Goal: Contribute content

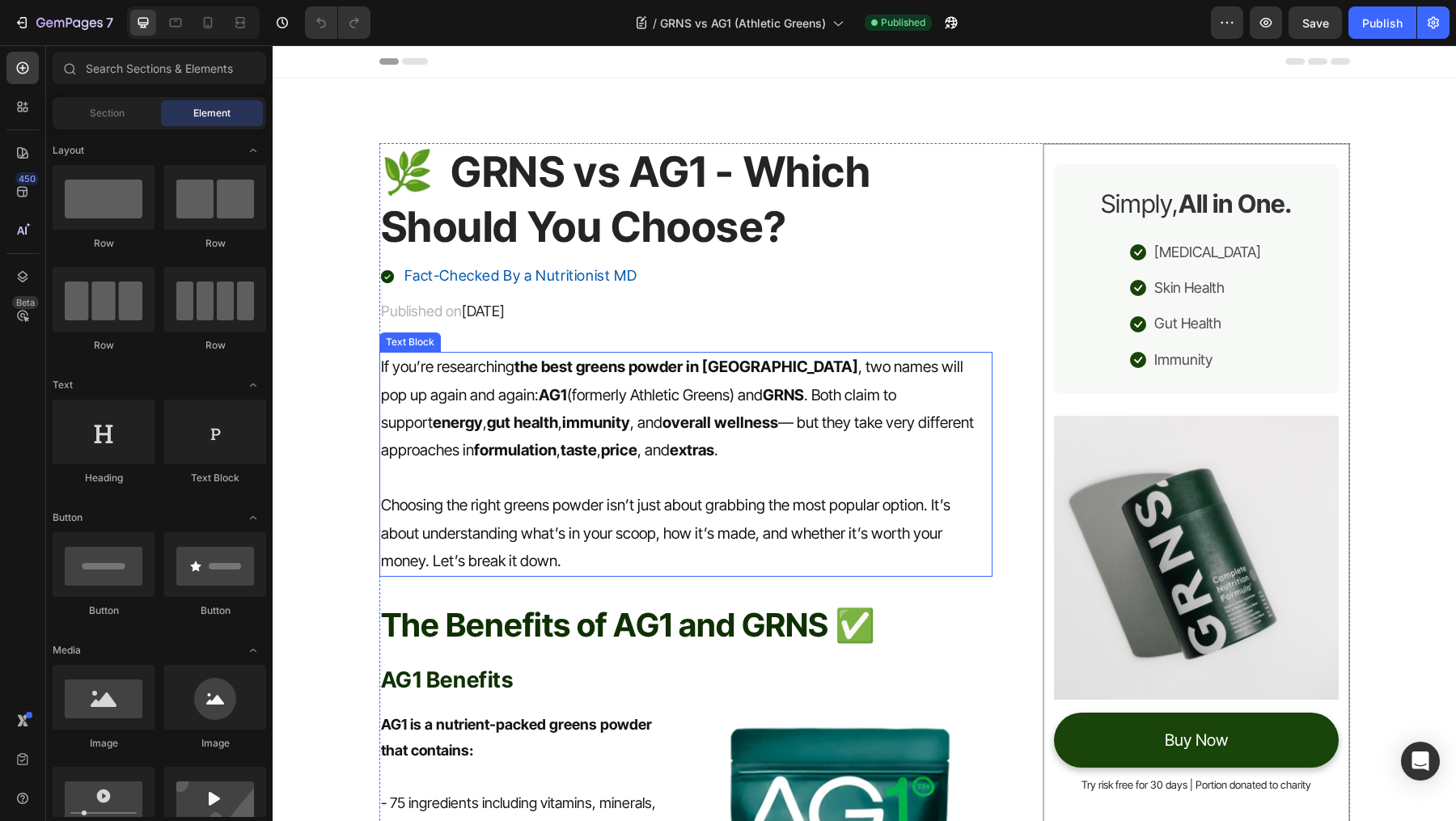
drag, startPoint x: 565, startPoint y: 416, endPoint x: 528, endPoint y: 416, distance: 37.0
click at [663, 416] on strong "overall wellness" at bounding box center [721, 422] width 116 height 18
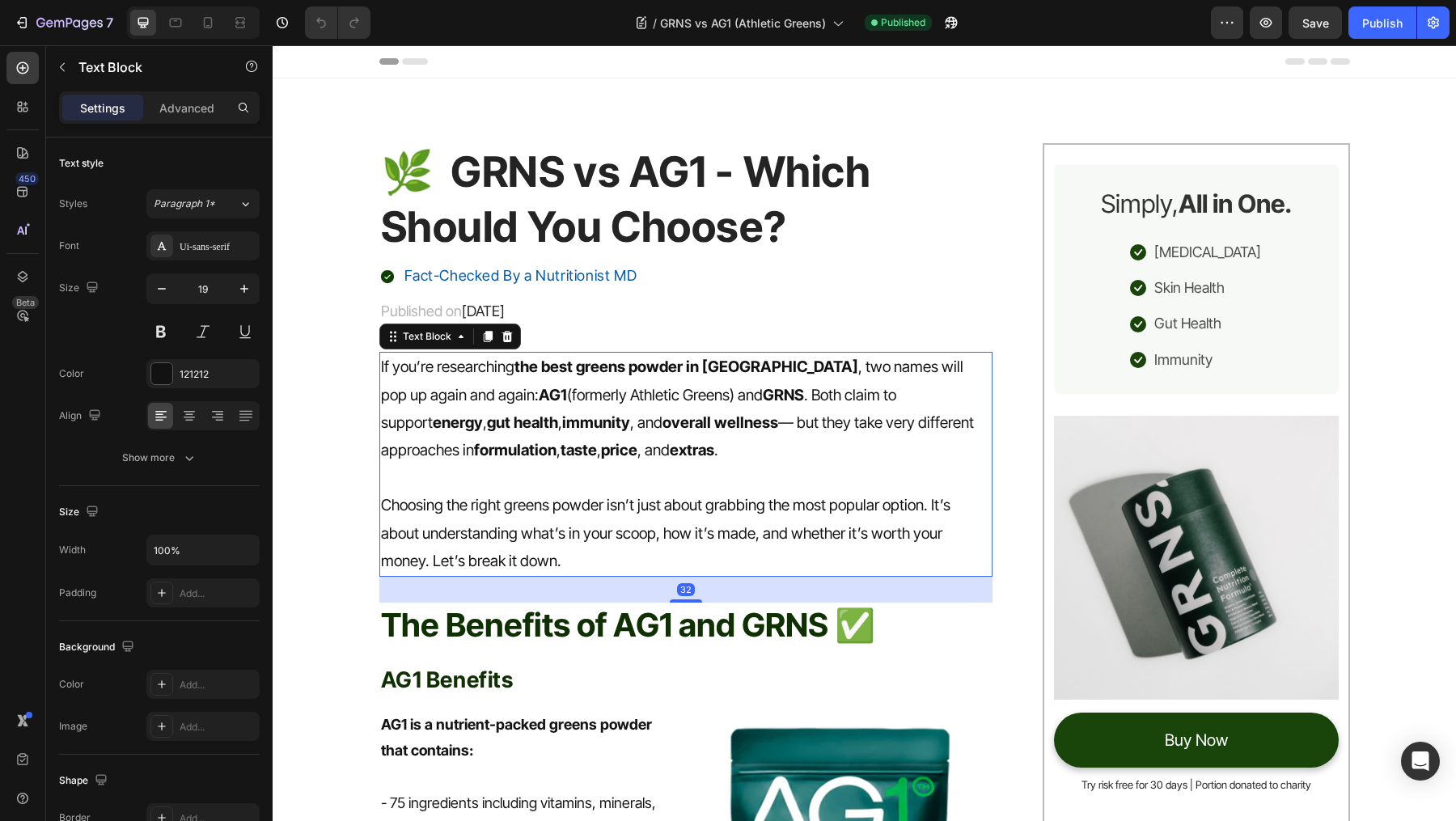
click at [500, 392] on p "If you’re researching the best greens powder in [GEOGRAPHIC_DATA] , two names w…" at bounding box center [686, 409] width 611 height 111
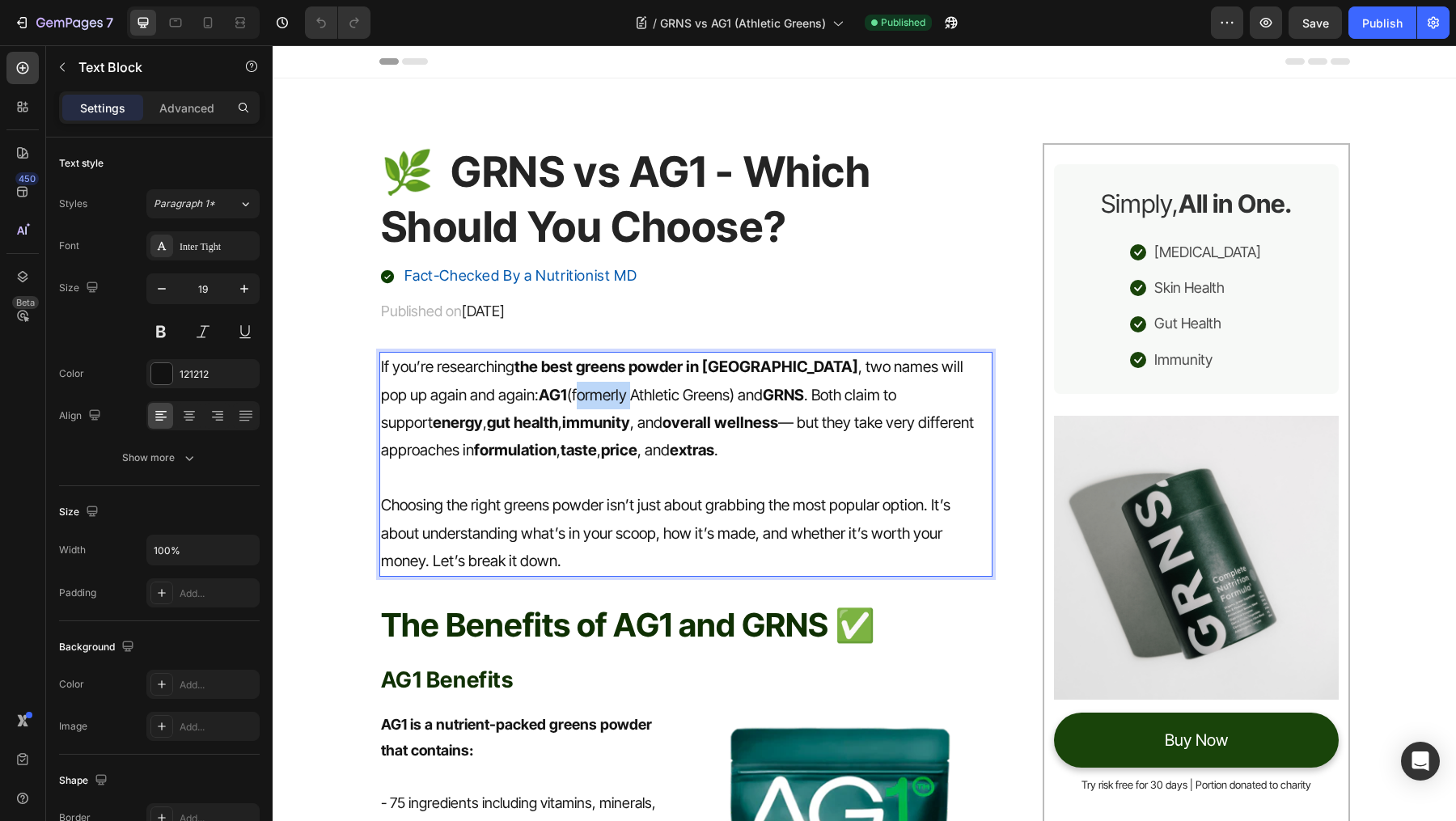
click at [500, 392] on p "If you’re researching the best greens powder in [GEOGRAPHIC_DATA] , two names w…" at bounding box center [686, 409] width 611 height 111
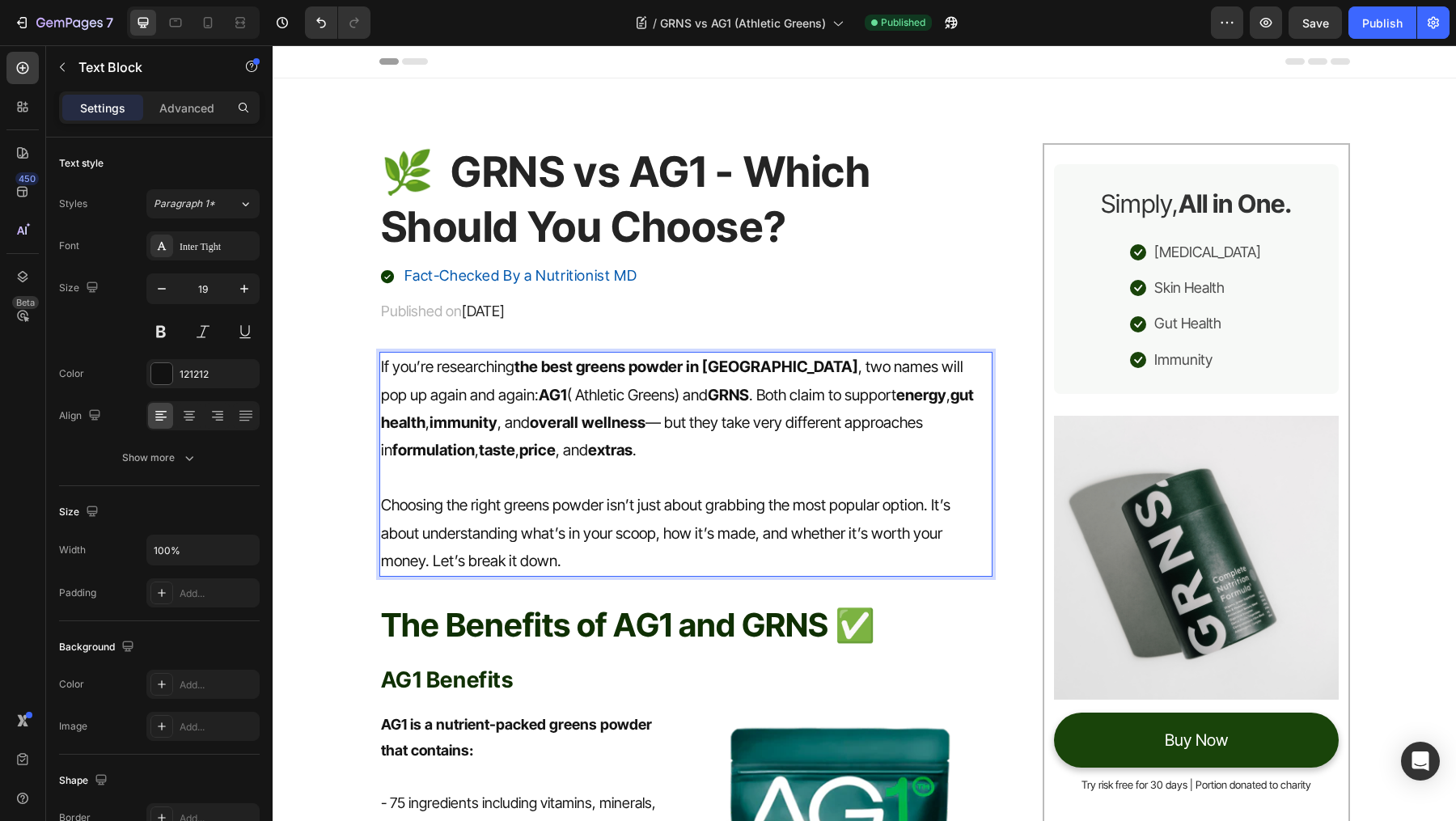
click at [500, 392] on p "If you’re researching the best greens powder in [GEOGRAPHIC_DATA] , two names w…" at bounding box center [686, 409] width 611 height 111
click at [465, 394] on p "If you’re researching the best greens powder in [GEOGRAPHIC_DATA] , two names w…" at bounding box center [686, 409] width 611 height 111
click at [553, 505] on p "Choosing the right greens powder isn’t just about grabbing the most popular opt…" at bounding box center [686, 533] width 611 height 83
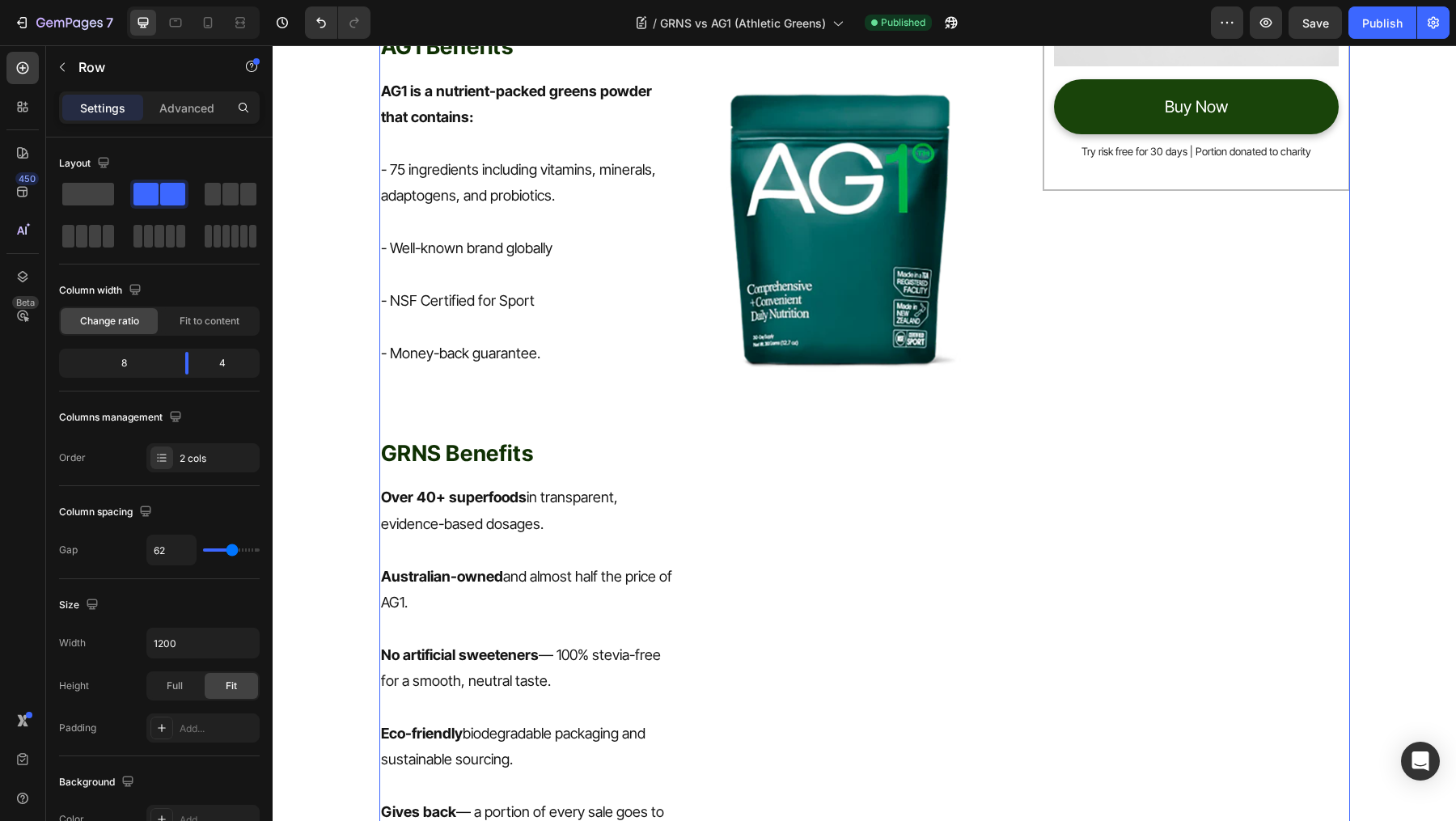
scroll to position [645, 0]
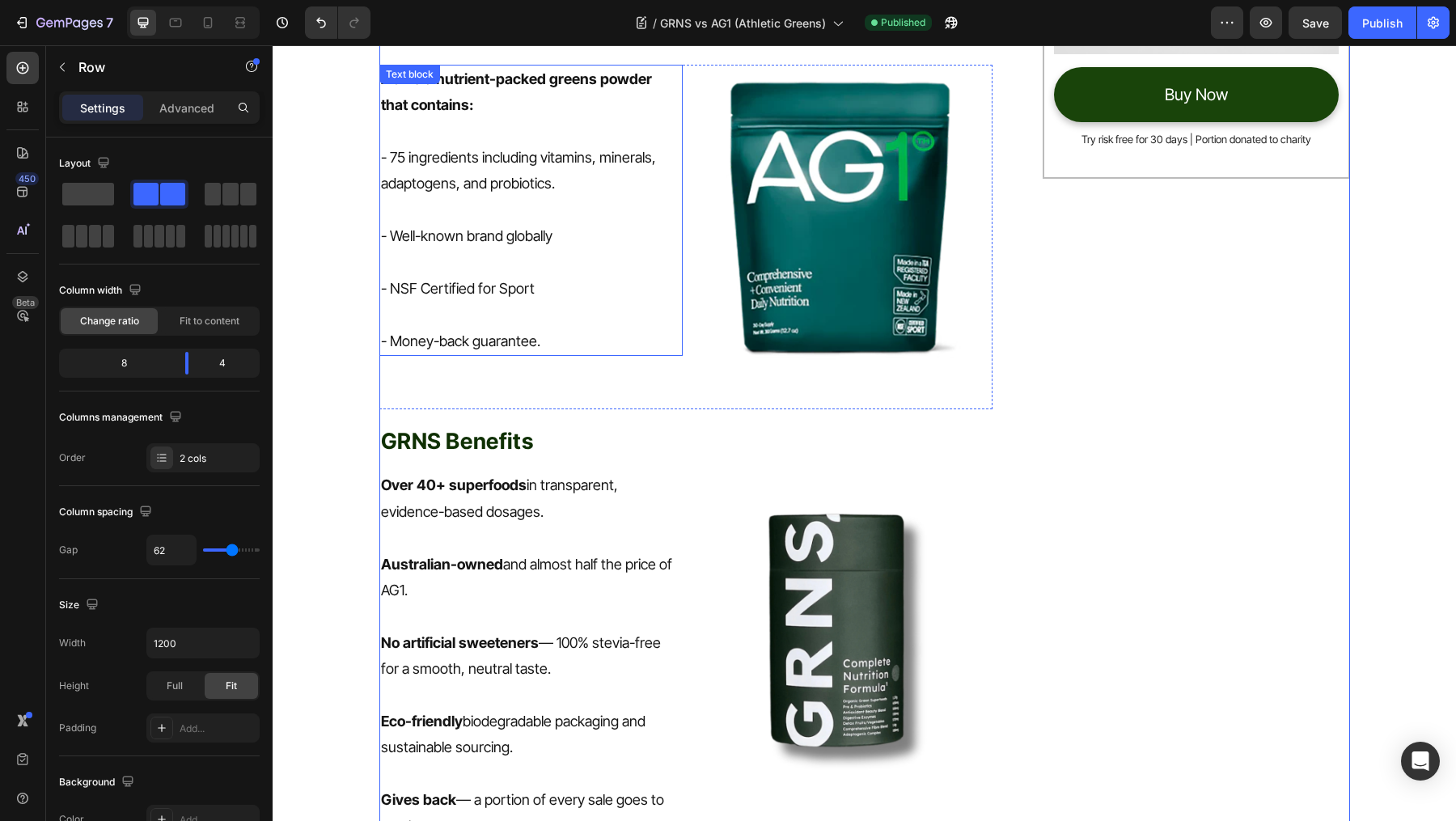
click at [544, 337] on p "- Money-back guarantee." at bounding box center [530, 341] width 300 height 26
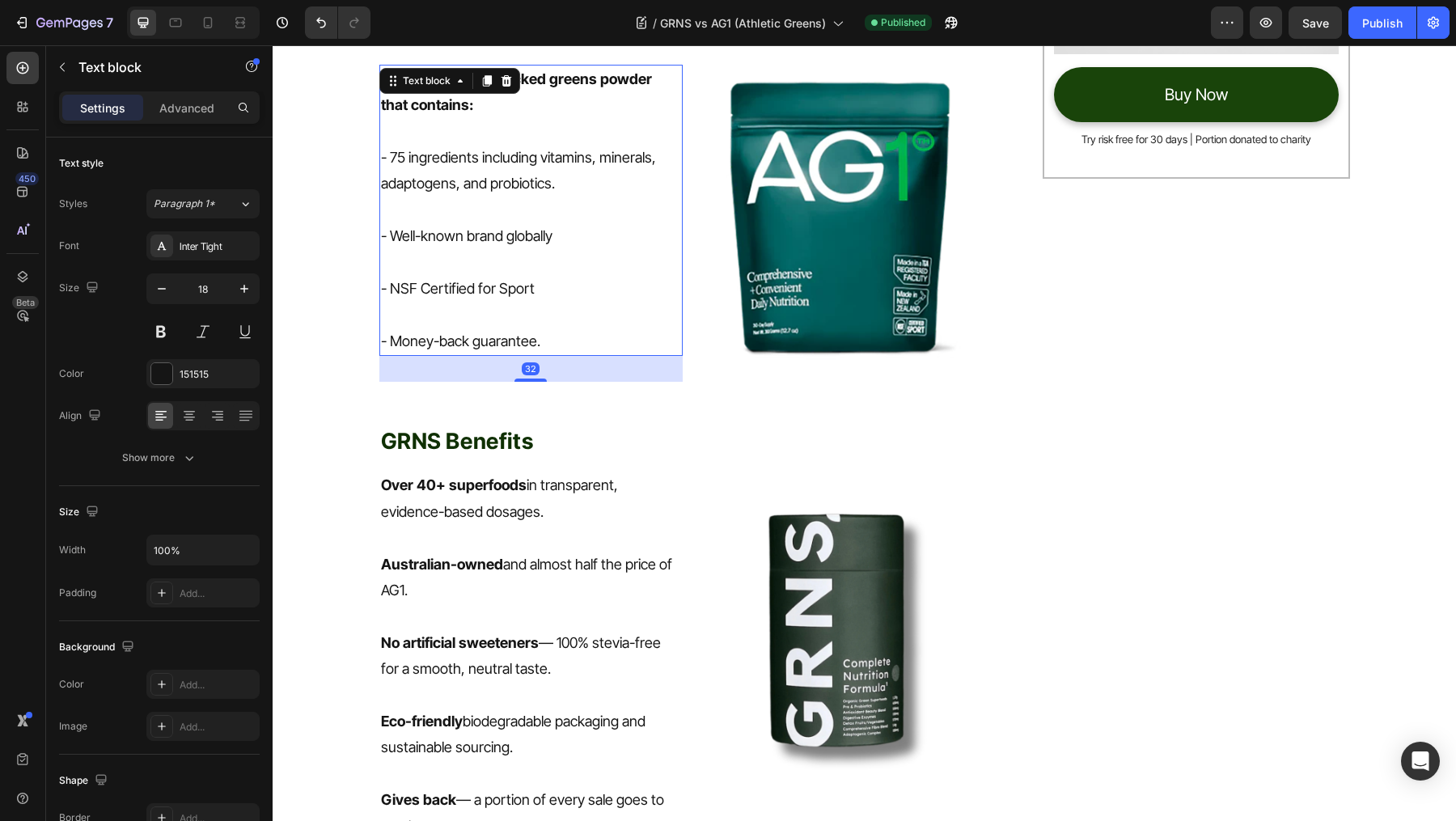
click at [544, 337] on p "- Money-back guarantee." at bounding box center [530, 341] width 300 height 26
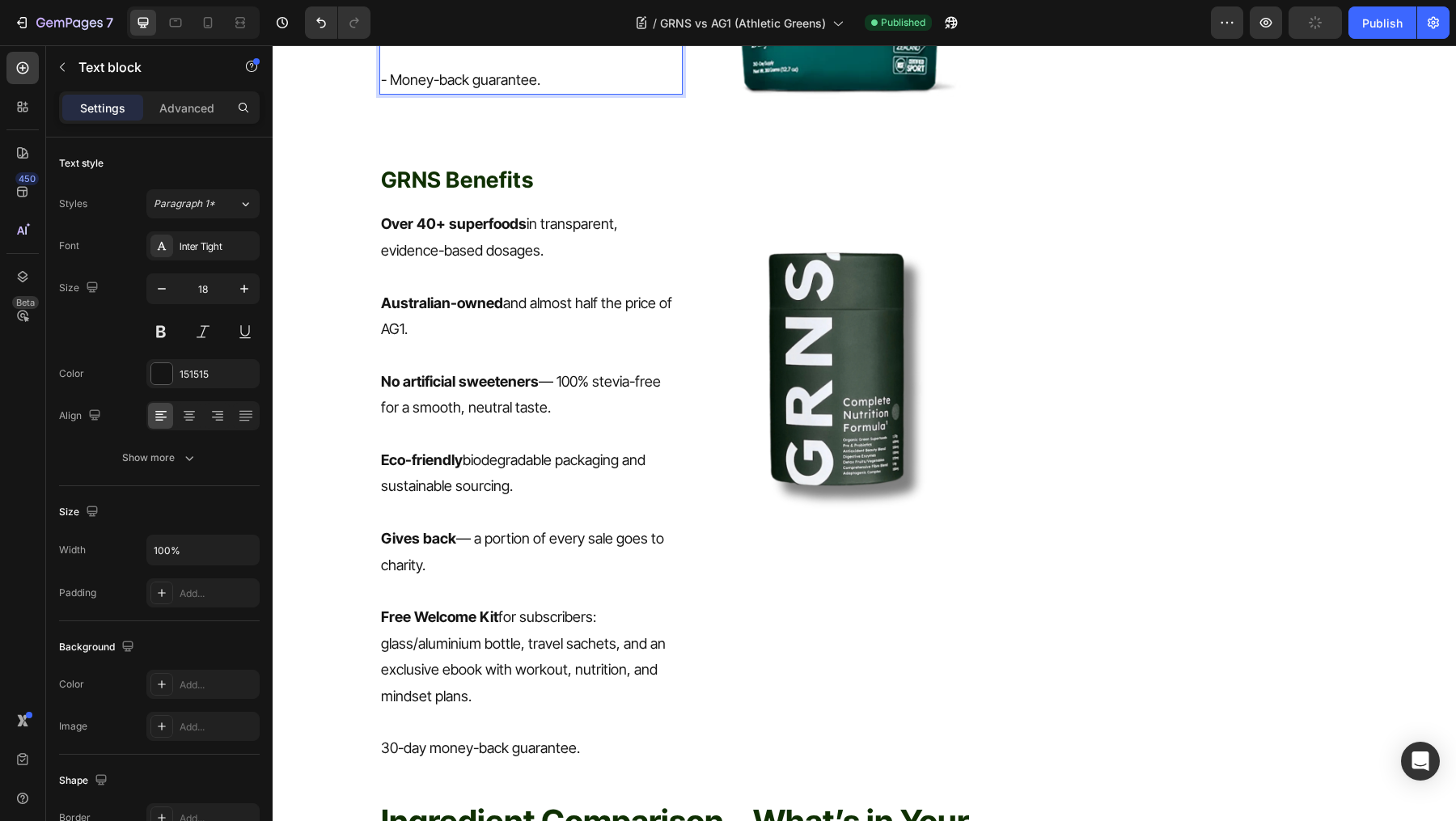
click at [544, 337] on p "Australian-owned and almost half the price of AG1." at bounding box center [530, 317] width 300 height 52
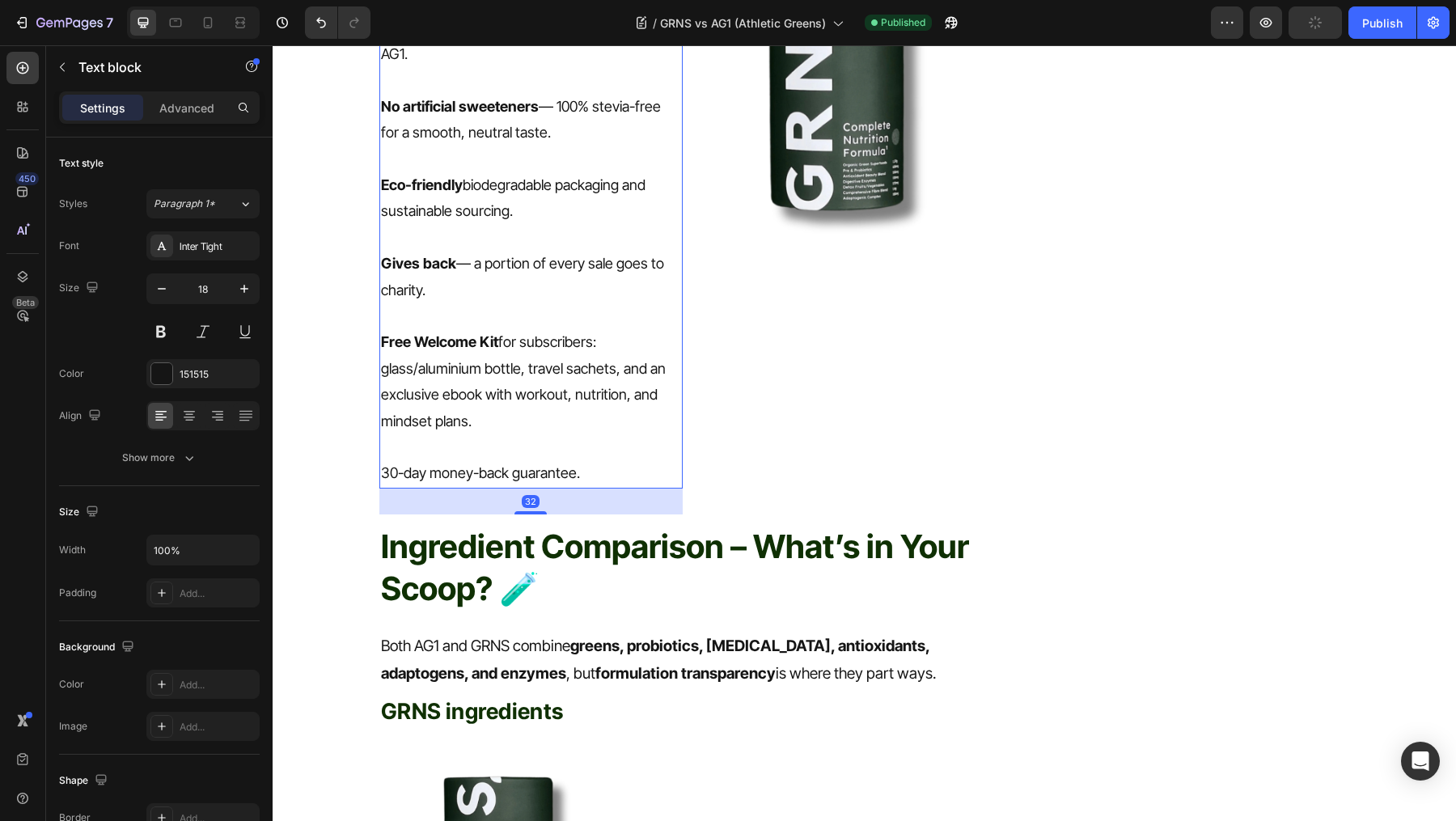
scroll to position [1540, 0]
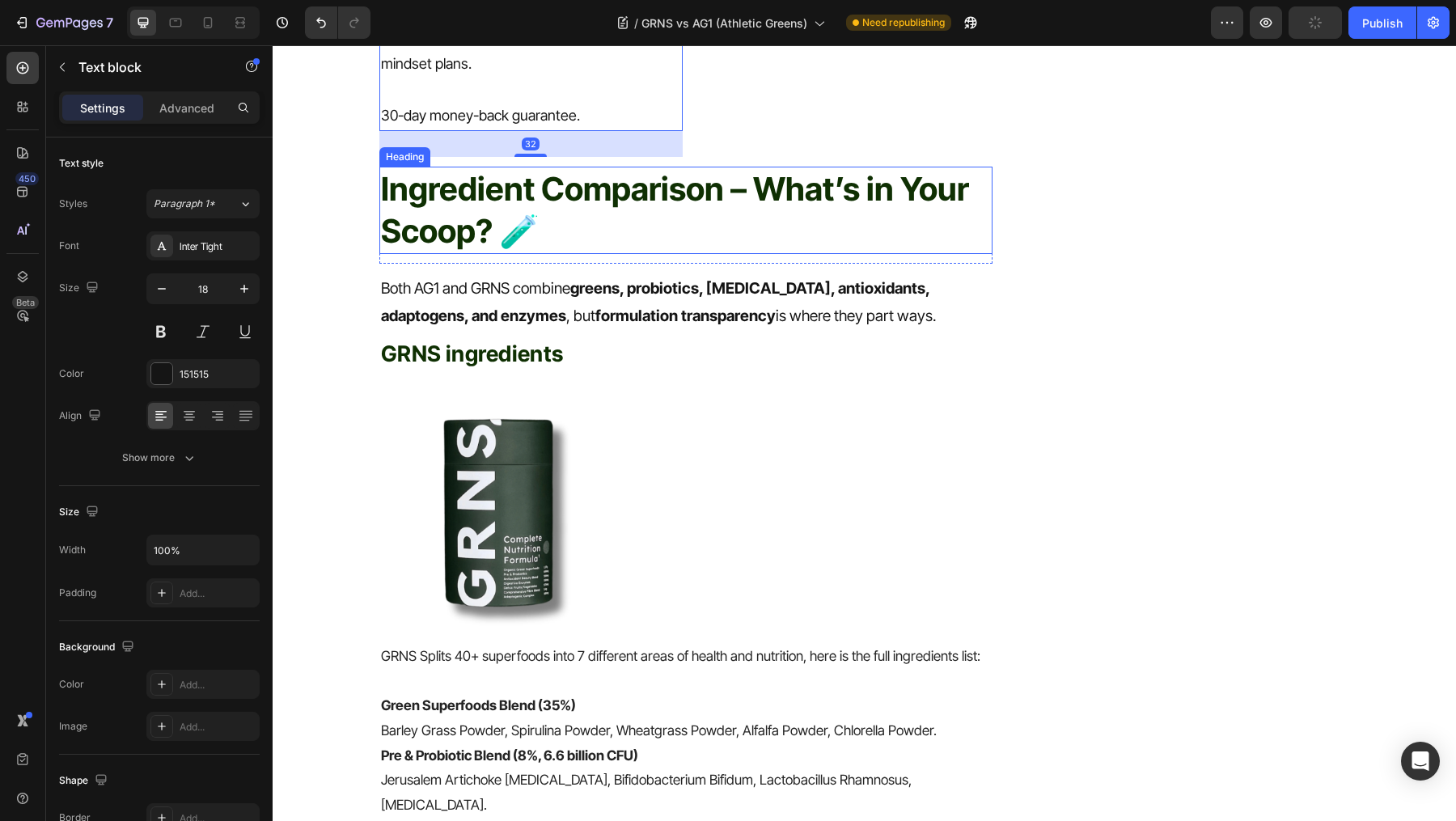
click at [585, 200] on h2 "Ingredient Comparison – What’s in Your Scoop? 🧪" at bounding box center [687, 211] width 614 height 87
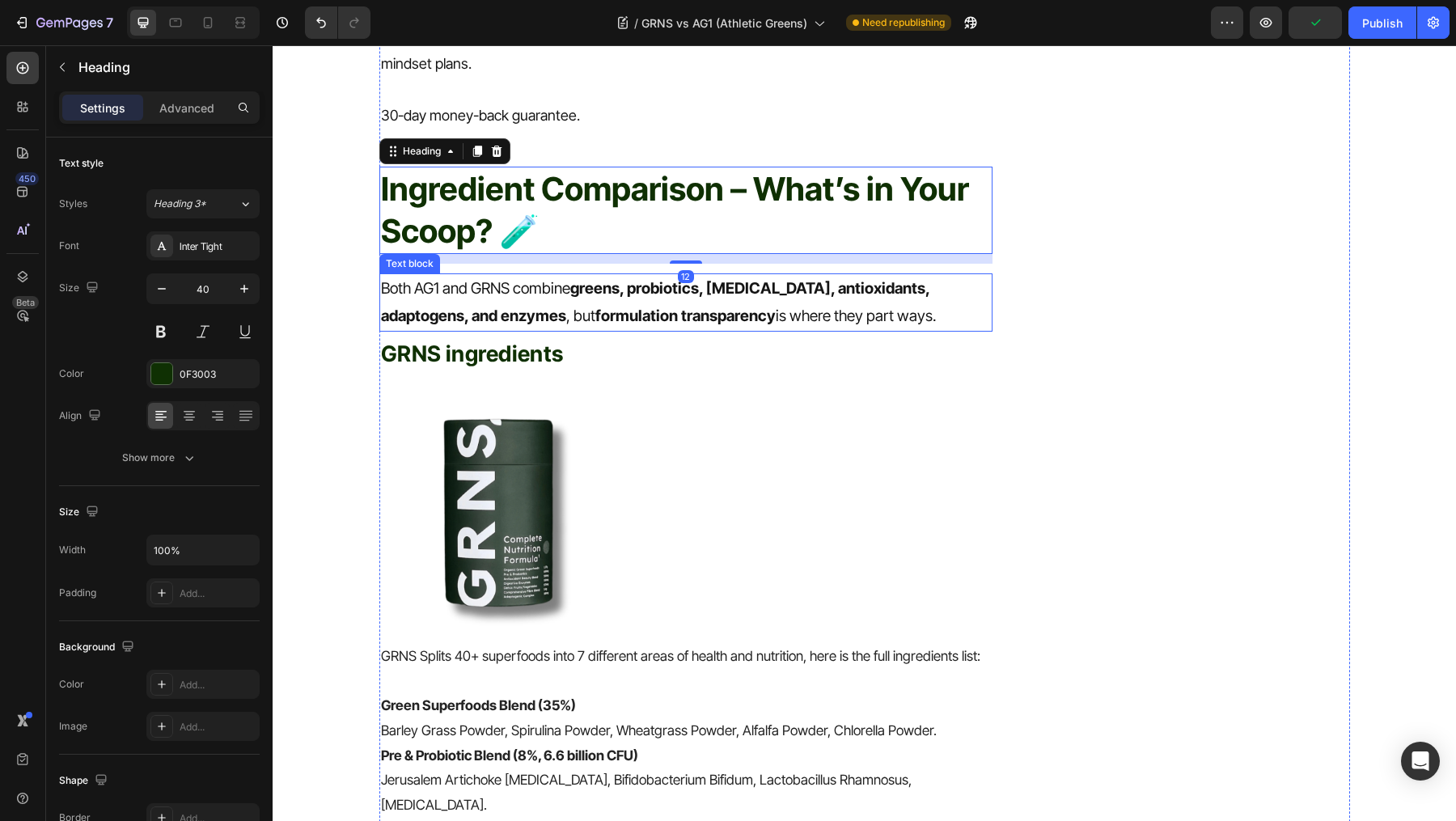
click at [576, 290] on strong "greens, probiotics, [MEDICAL_DATA], antioxidants, adaptogens, and enzymes" at bounding box center [655, 302] width 549 height 46
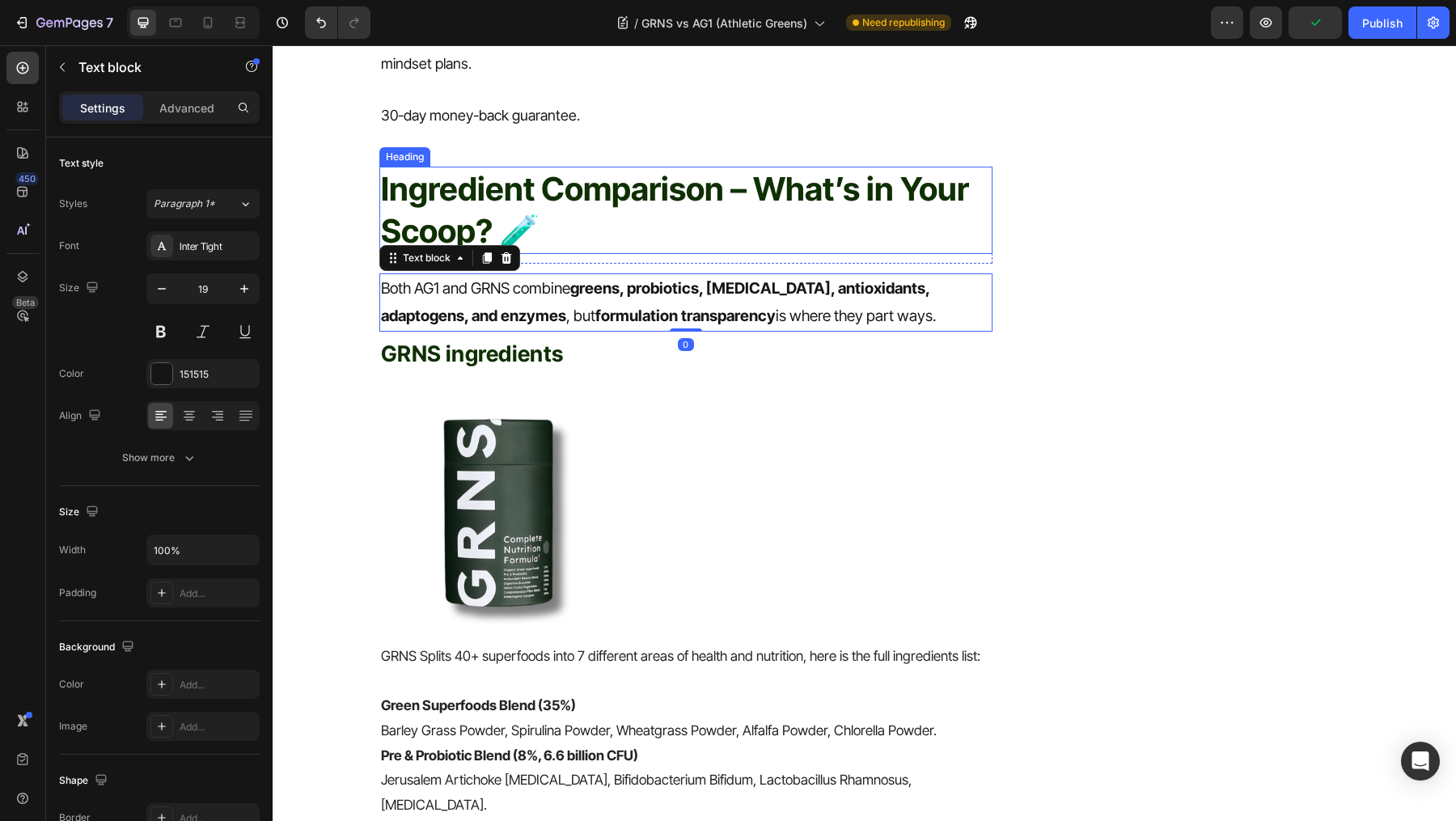
click at [632, 218] on h2 "Ingredient Comparison – What’s in Your Scoop? 🧪" at bounding box center [687, 211] width 614 height 87
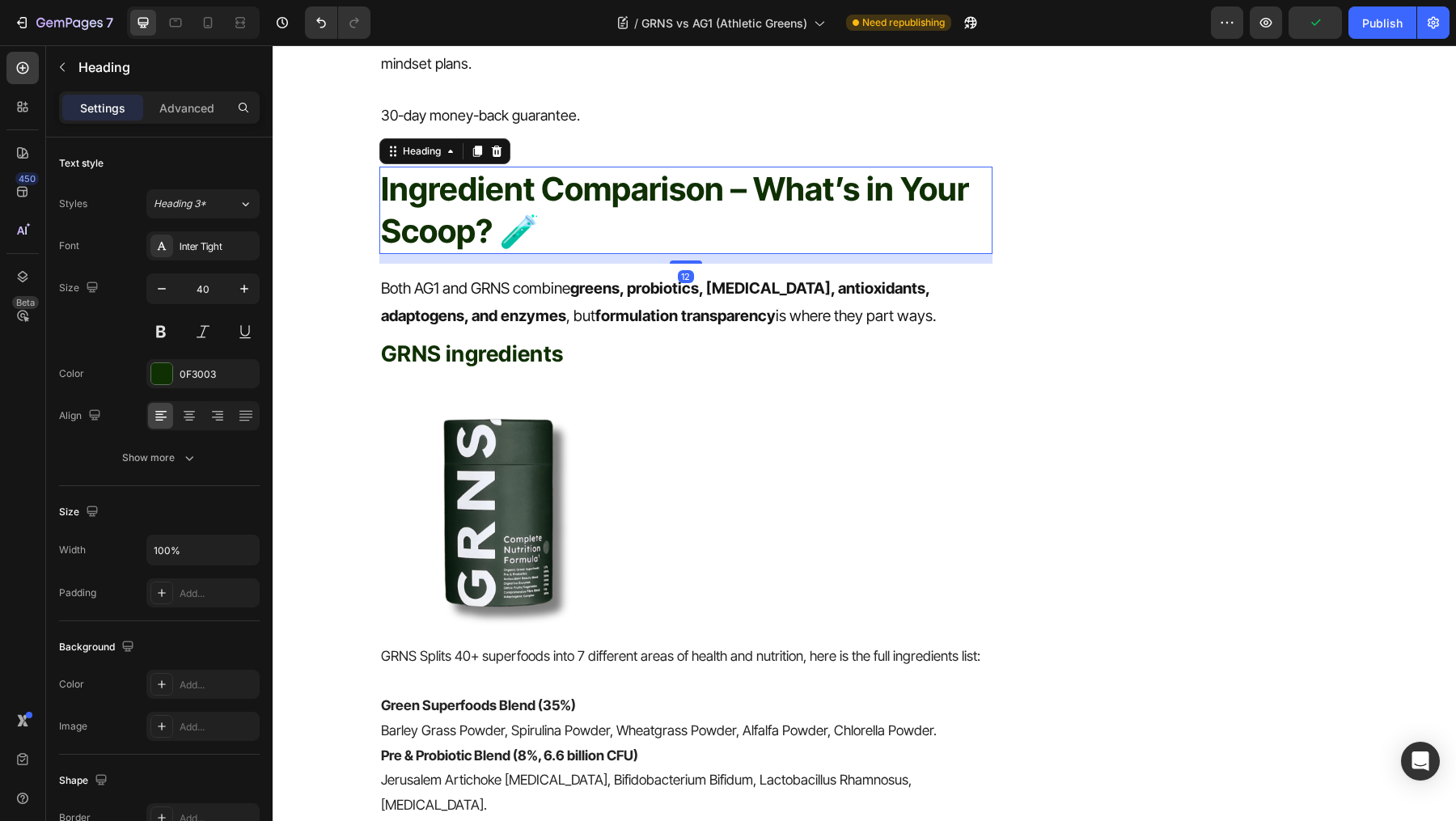
click at [668, 218] on h2 "Ingredient Comparison – What’s in Your Scoop? 🧪" at bounding box center [687, 211] width 614 height 87
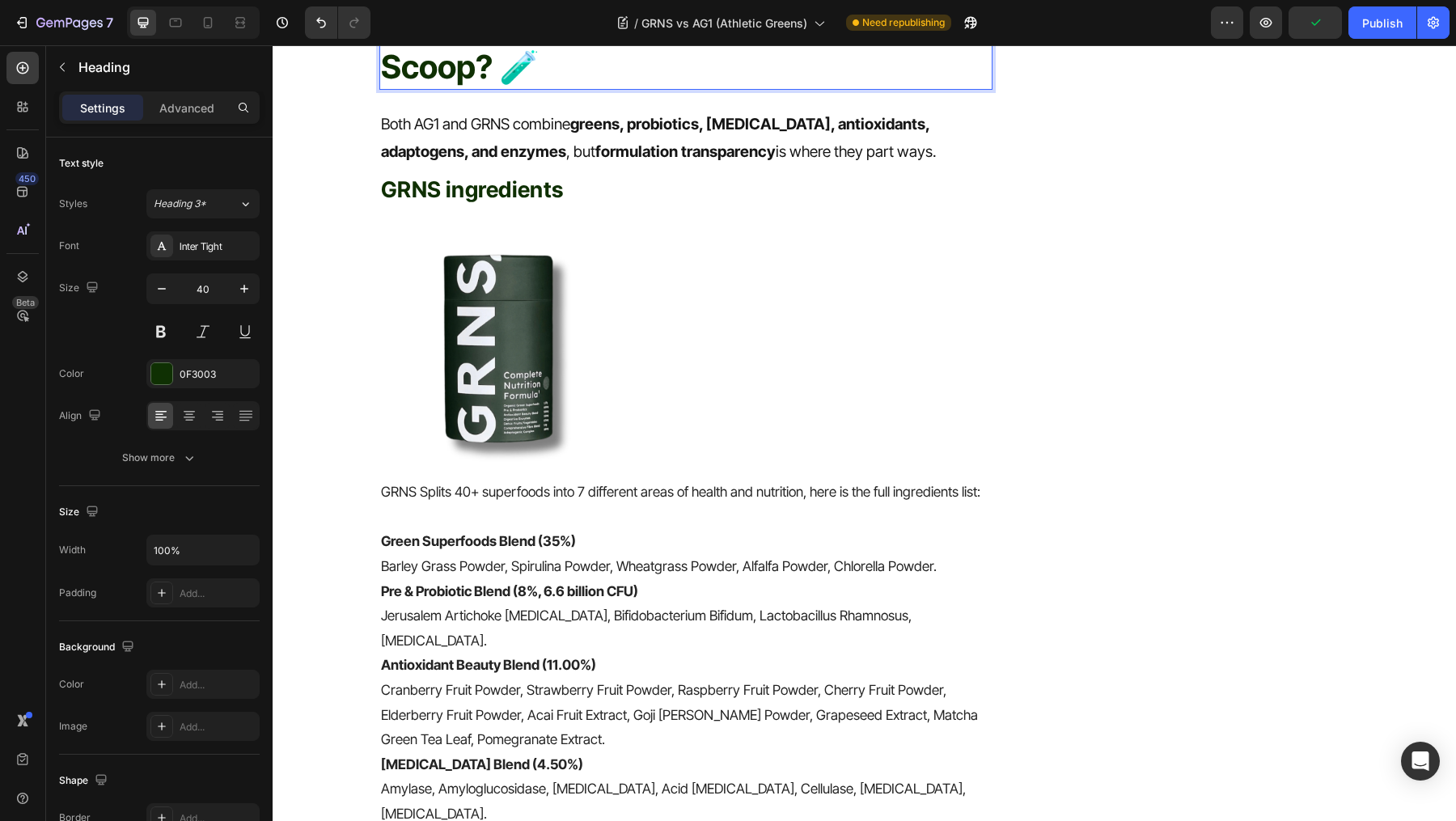
scroll to position [1889, 0]
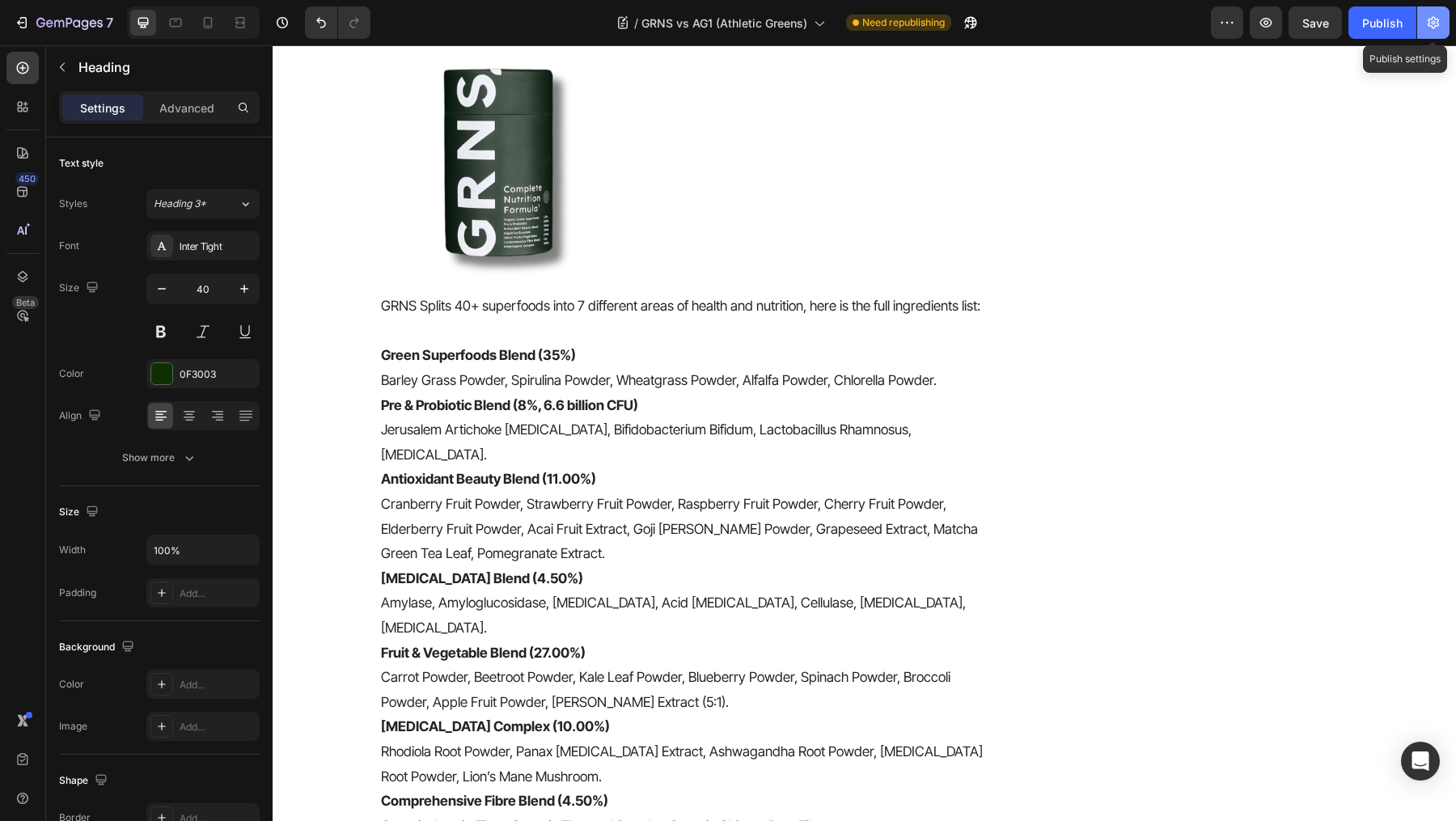
click at [1437, 27] on icon "button" at bounding box center [1434, 22] width 16 height 16
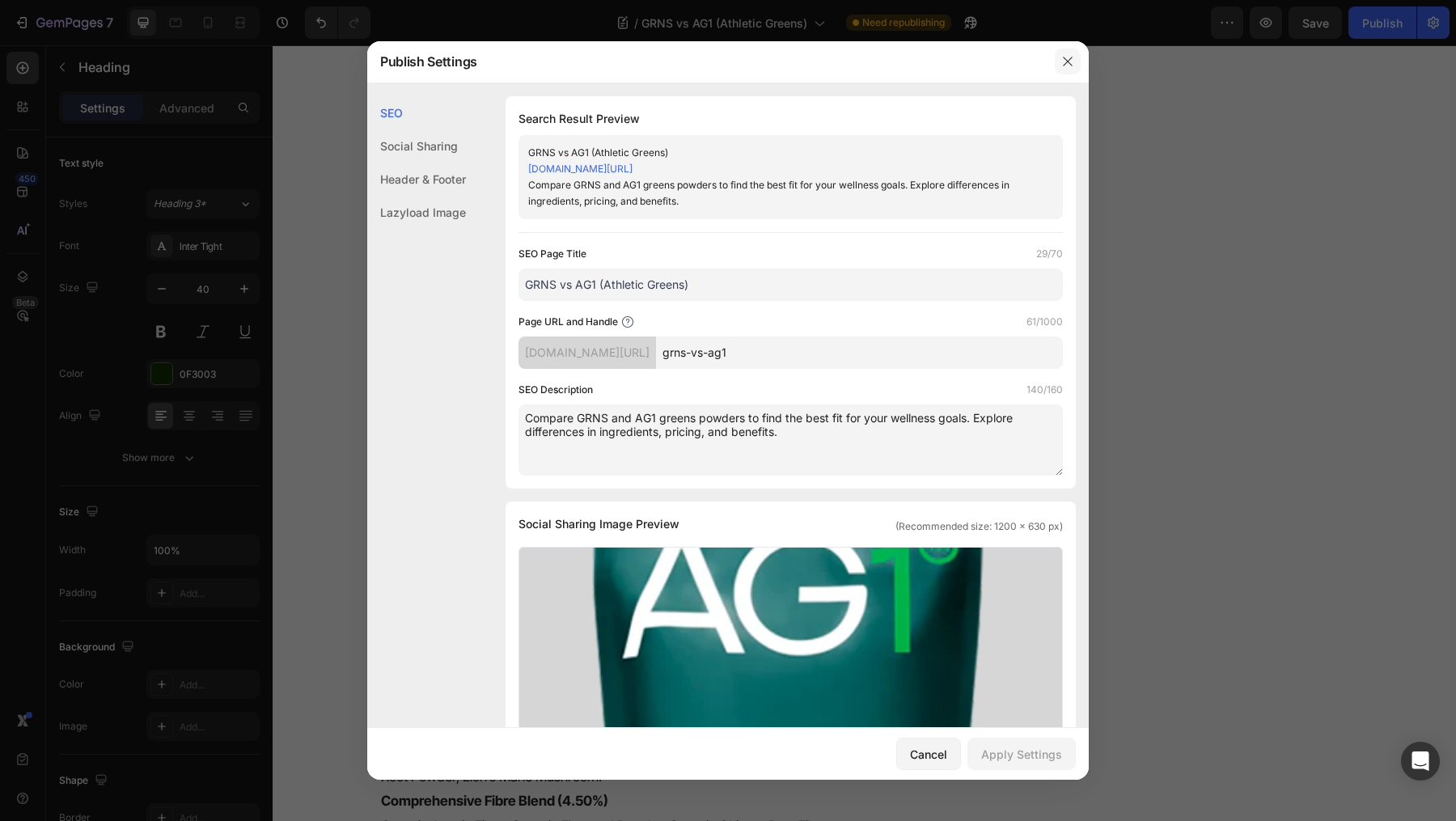
click at [1069, 65] on icon "button" at bounding box center [1068, 61] width 13 height 13
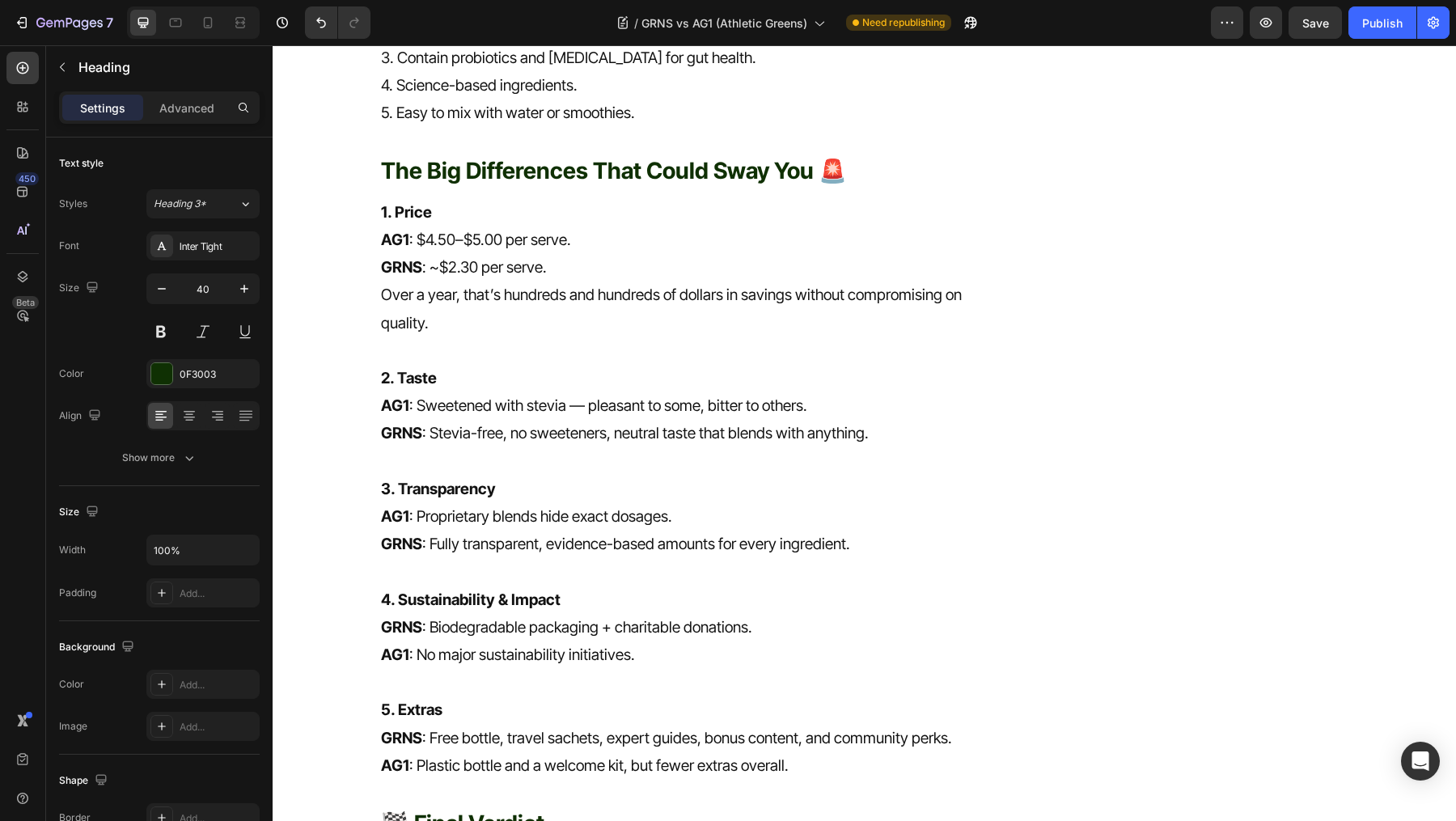
scroll to position [4065, 0]
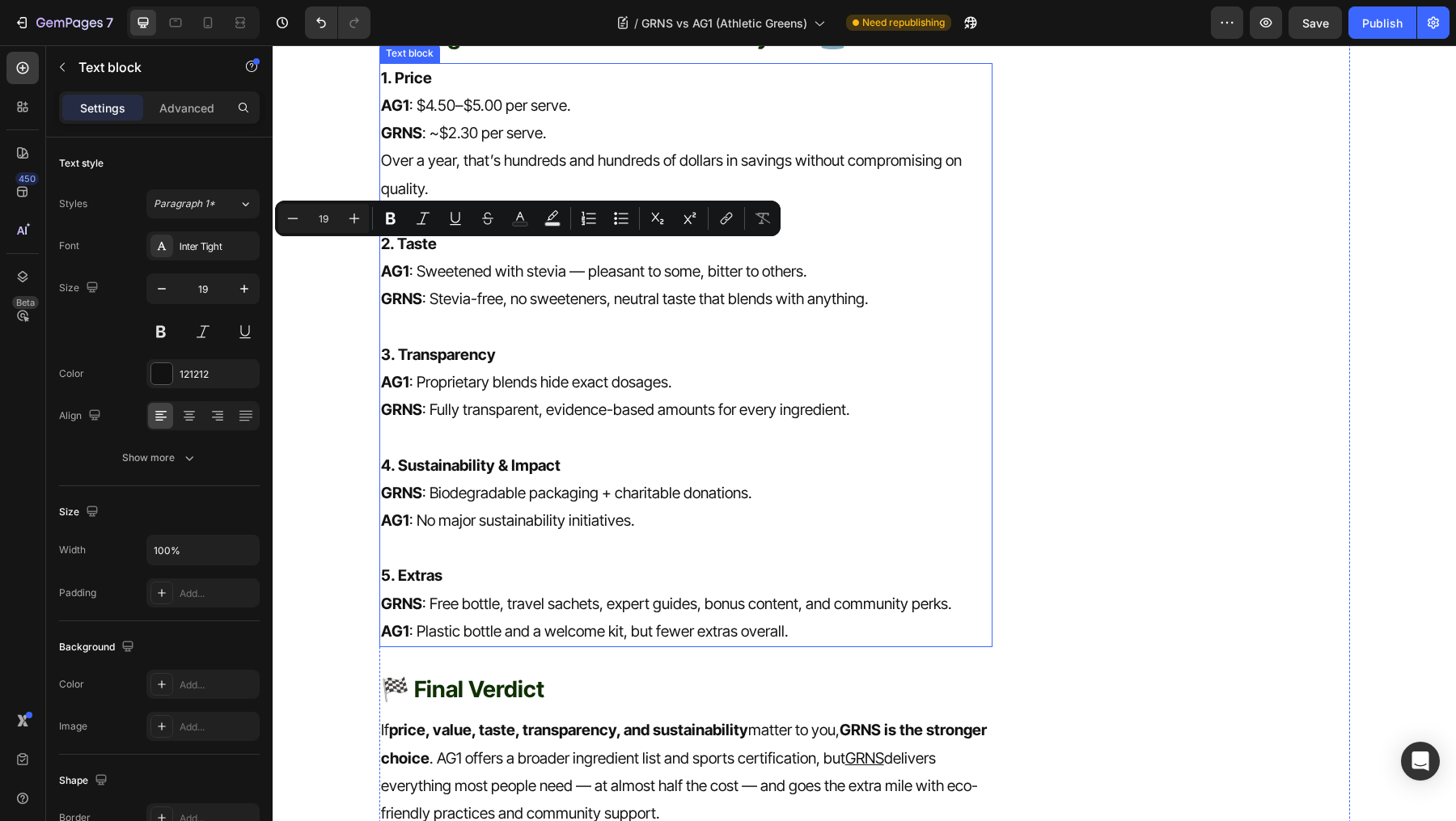
click at [658, 147] on p "GRNS : ~$2.30 per serve." at bounding box center [686, 133] width 611 height 27
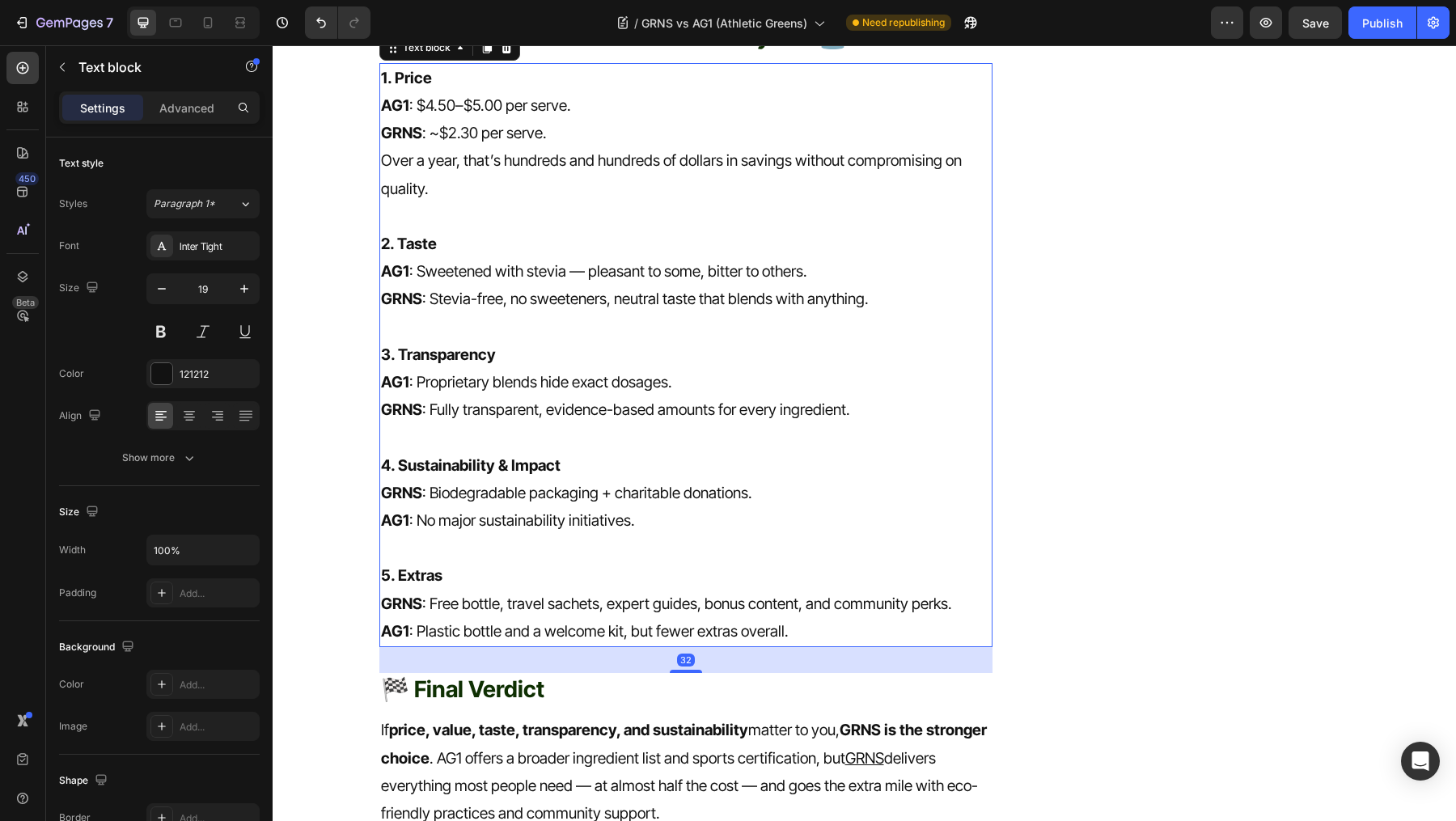
click at [657, 147] on p "GRNS : ~$2.30 per serve." at bounding box center [686, 133] width 611 height 27
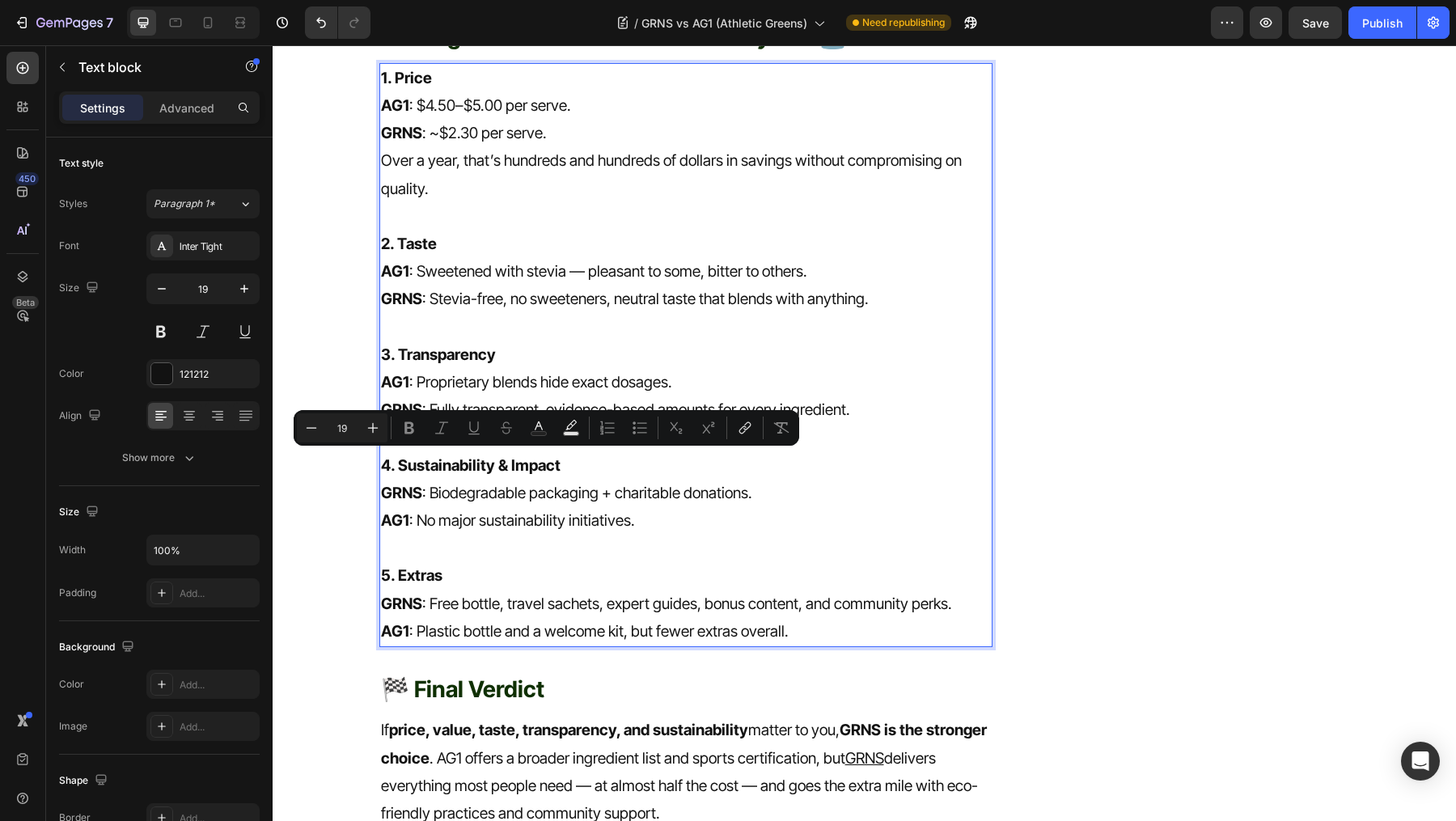
click at [653, 202] on p "Over a year, that’s hundreds and hundreds of dollars in savings without comprom…" at bounding box center [686, 174] width 611 height 55
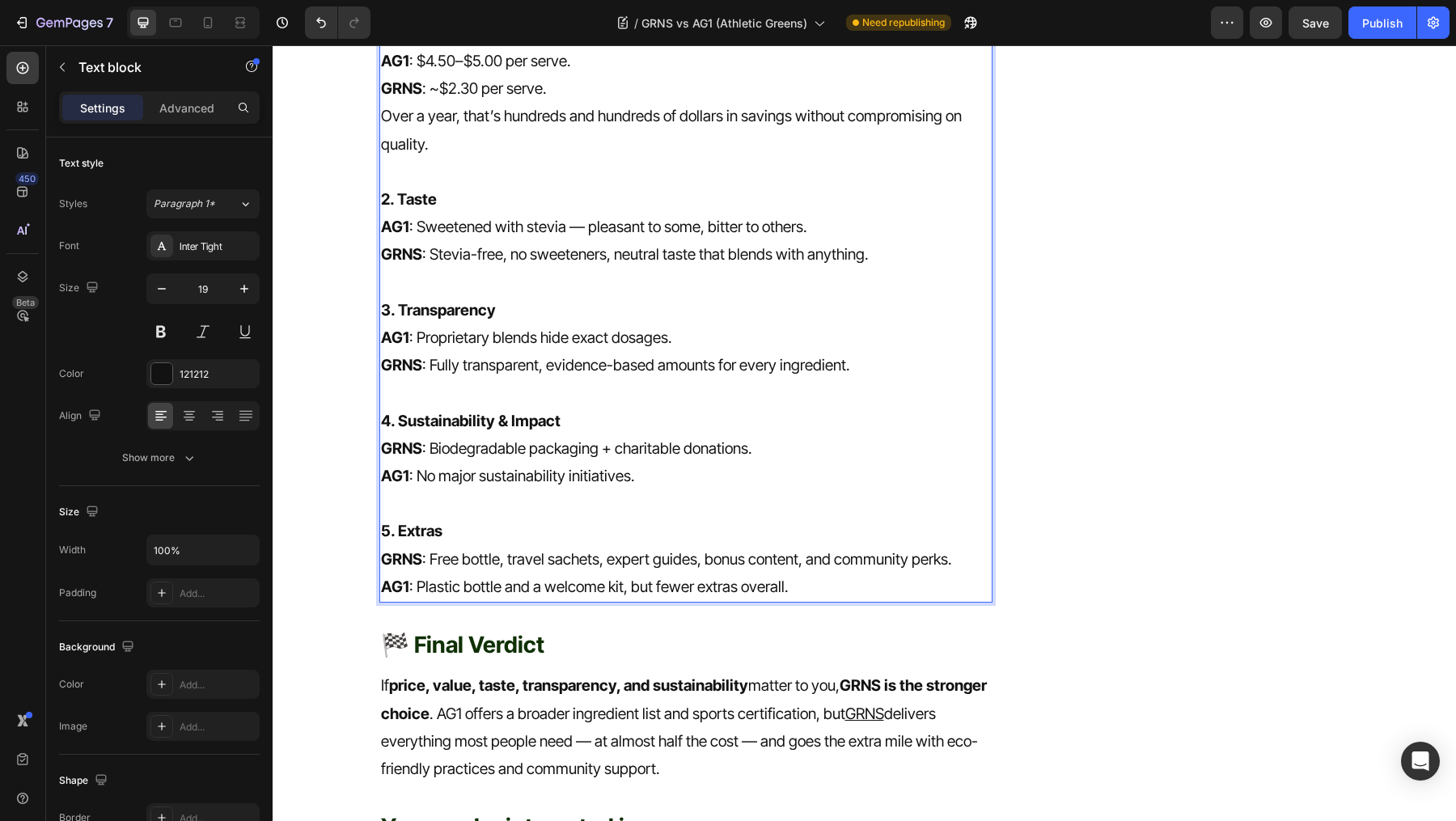
scroll to position [4224, 0]
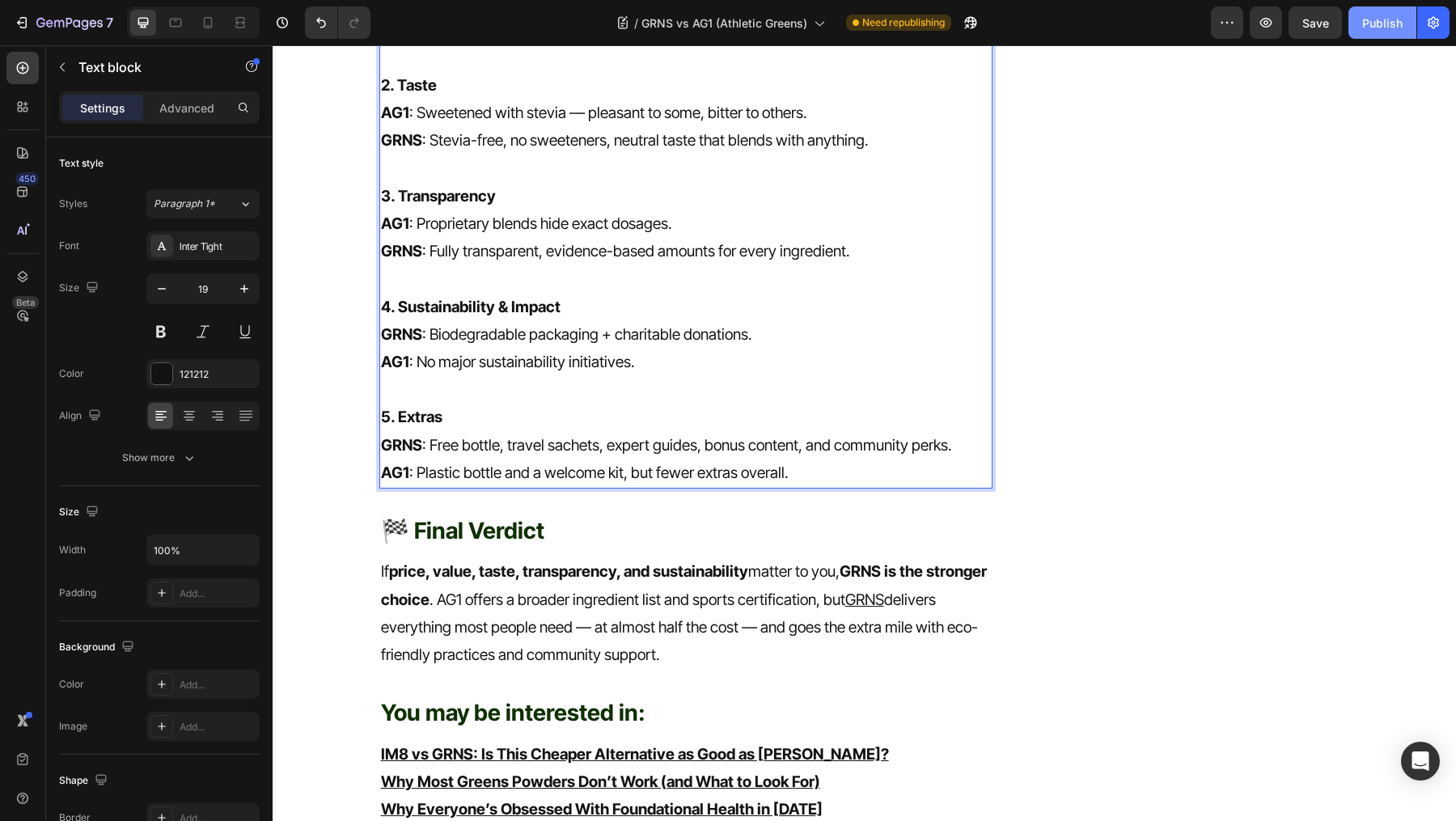
click at [1382, 22] on div "Publish" at bounding box center [1383, 23] width 41 height 17
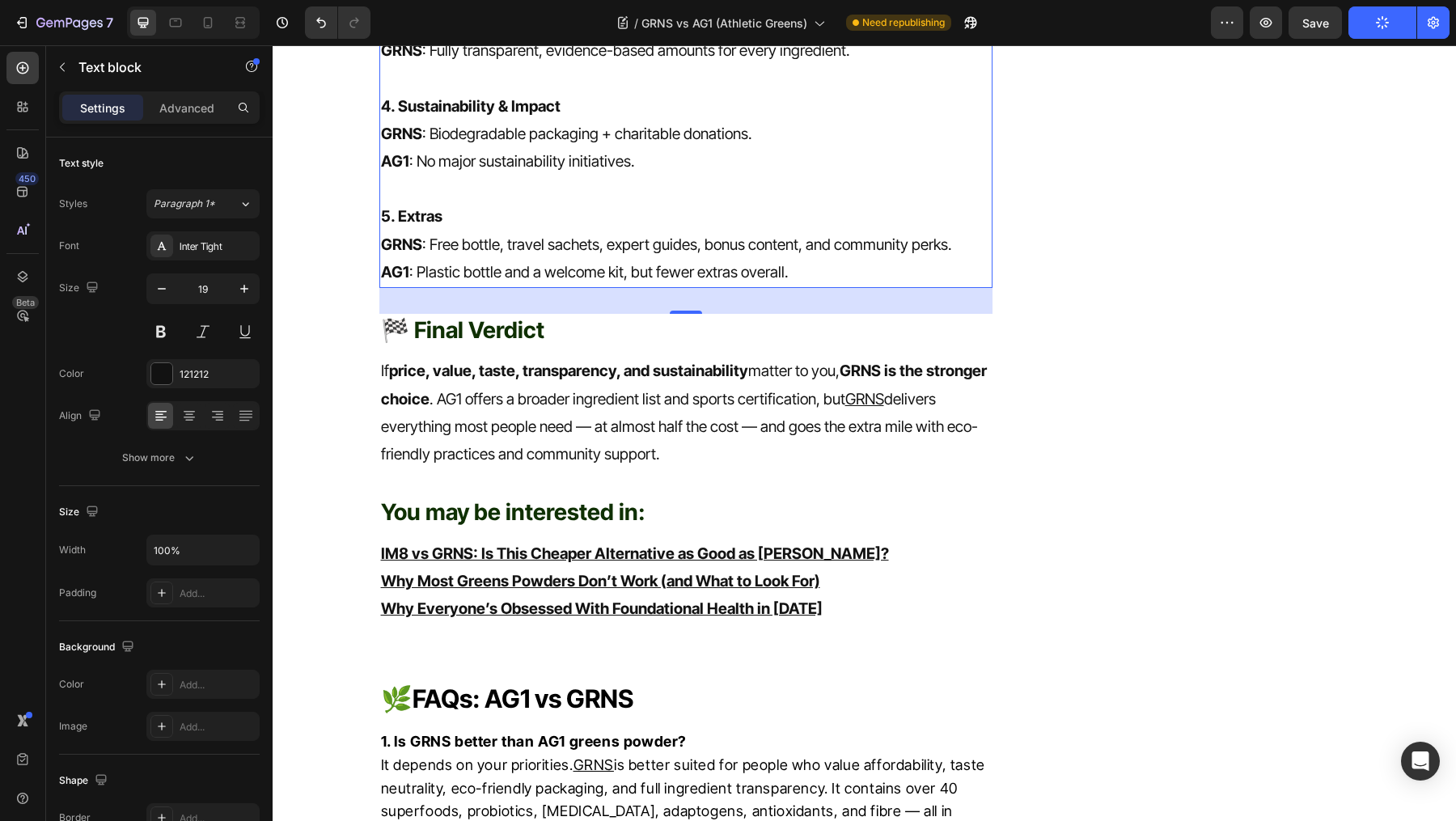
scroll to position [4426, 0]
